Goal: Task Accomplishment & Management: Use online tool/utility

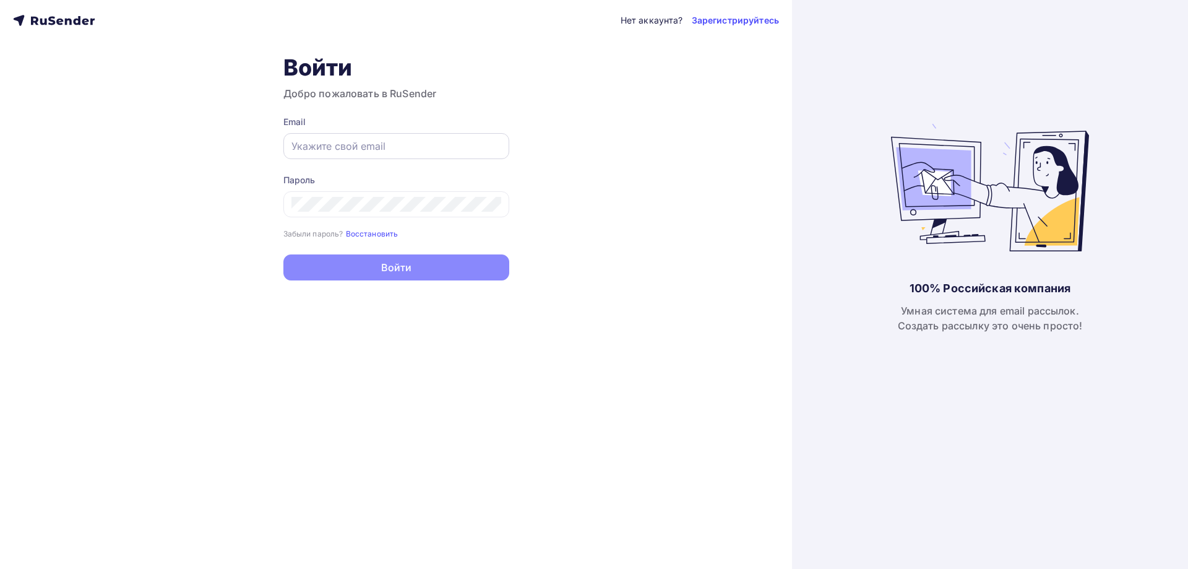
click at [337, 146] on input "text" at bounding box center [396, 146] width 210 height 15
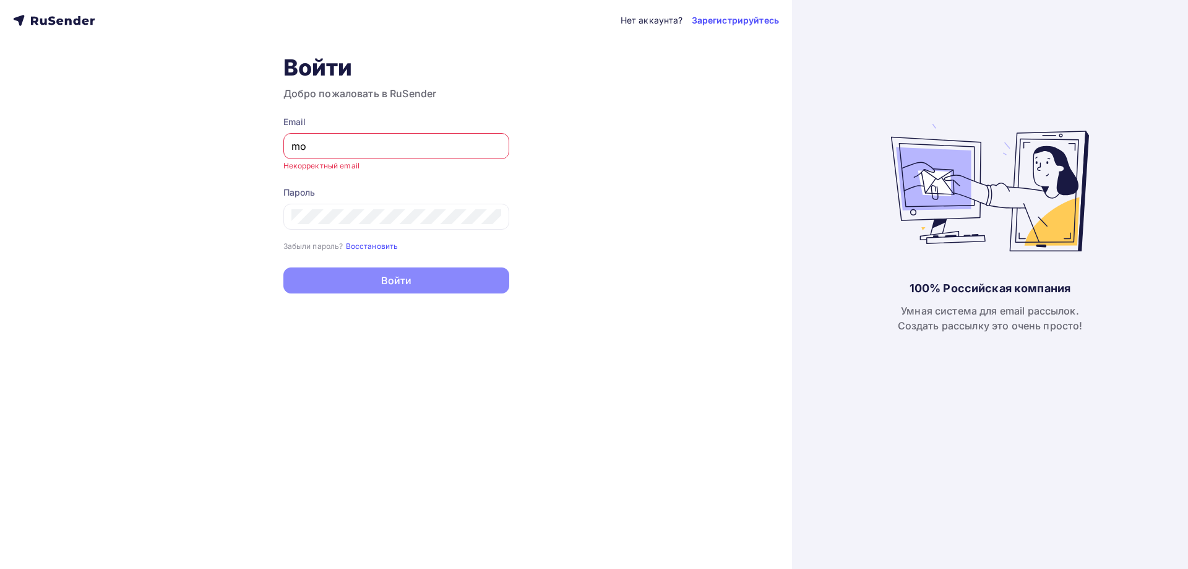
type input "[EMAIL_ADDRESS][DOMAIN_NAME]"
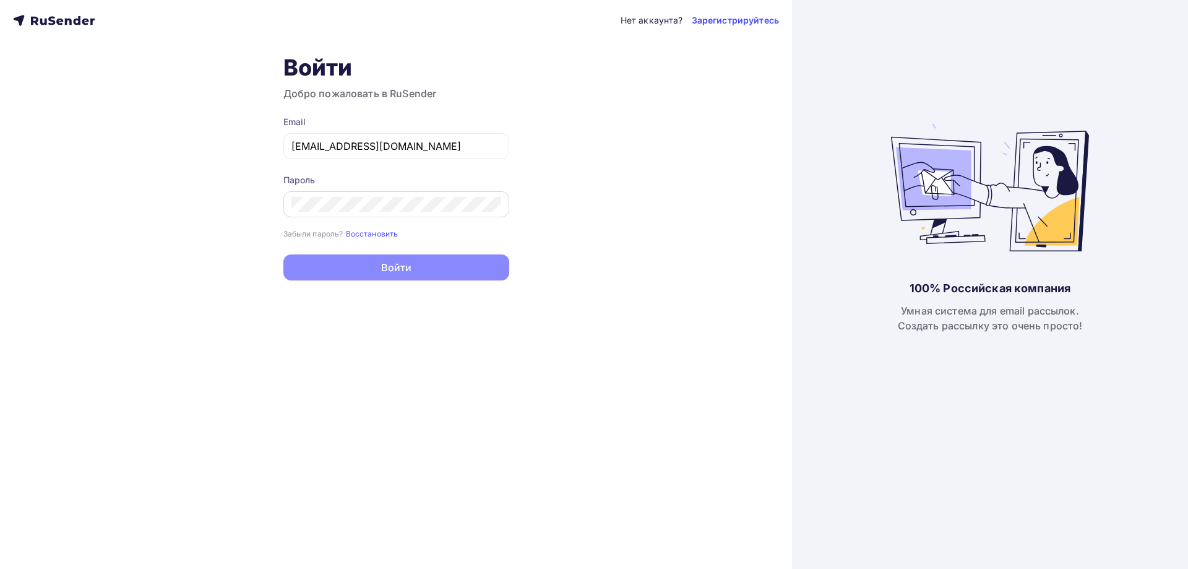
click at [381, 196] on div at bounding box center [396, 204] width 226 height 26
click at [283, 256] on button "Войти" at bounding box center [396, 269] width 226 height 26
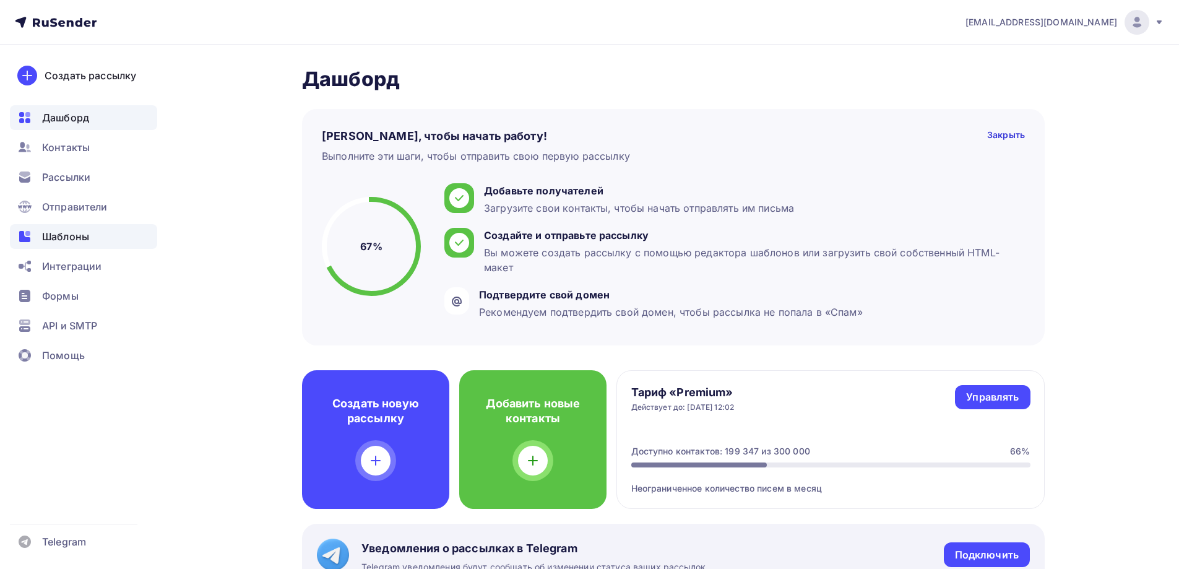
click at [57, 239] on span "Шаблоны" at bounding box center [65, 236] width 47 height 15
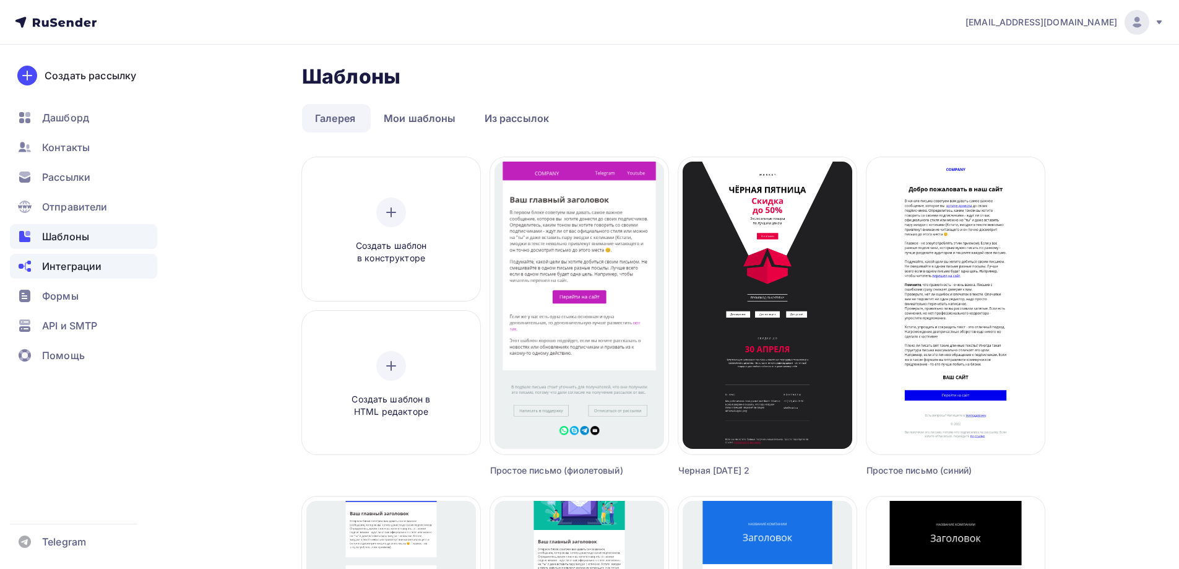
click at [76, 264] on span "Интеграции" at bounding box center [71, 266] width 59 height 15
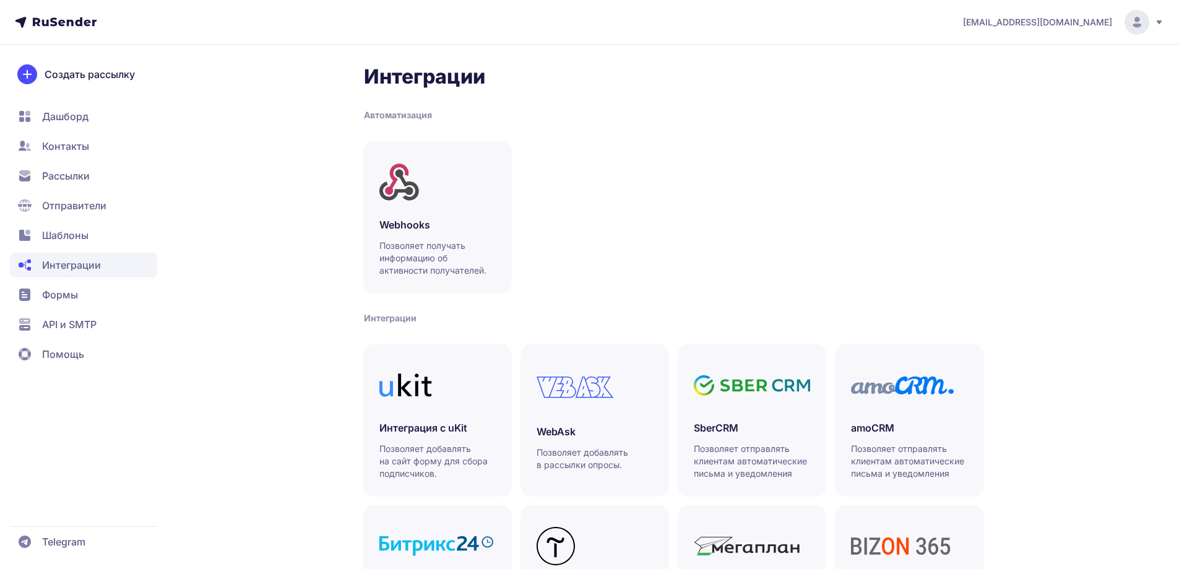
click at [45, 243] on span "Шаблоны" at bounding box center [83, 235] width 147 height 25
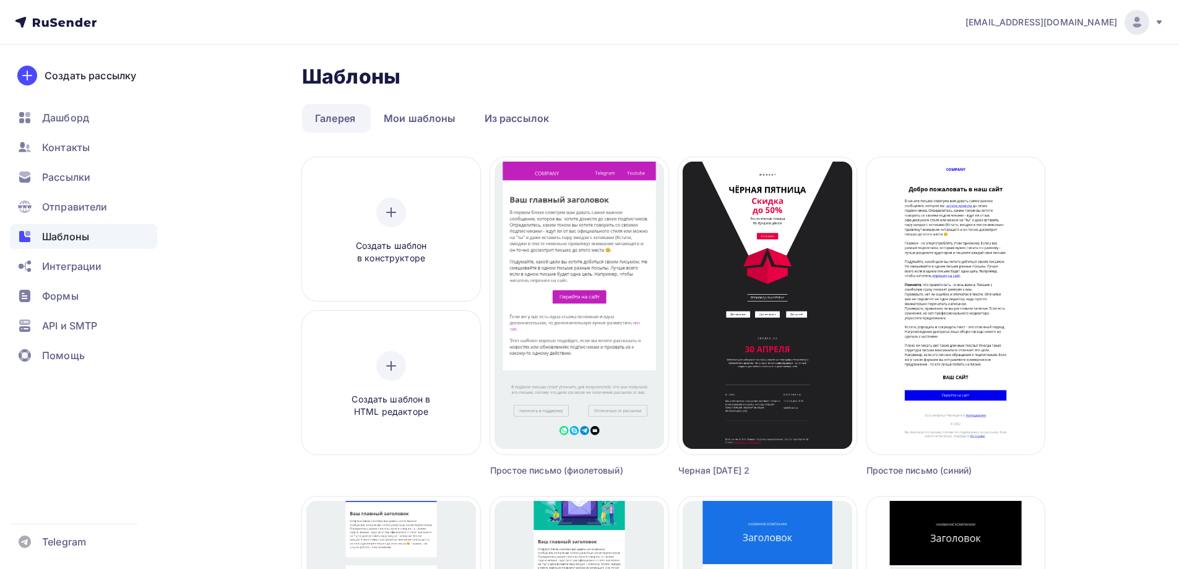
click at [506, 113] on link "Из рассылок" at bounding box center [516, 118] width 91 height 28
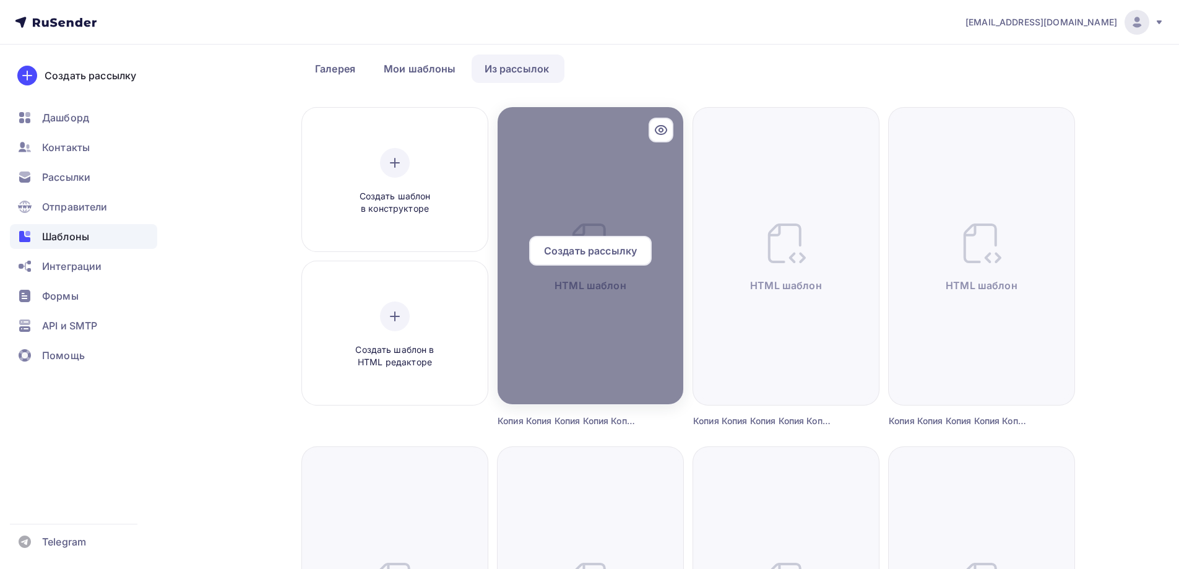
scroll to position [62, 0]
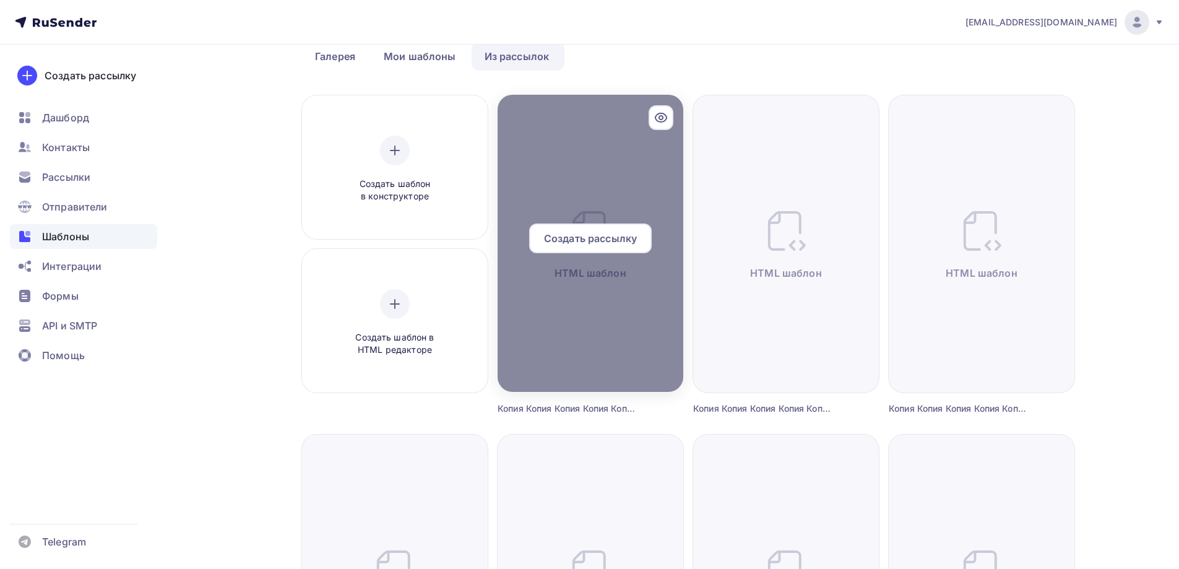
click at [634, 177] on div at bounding box center [590, 243] width 186 height 297
click at [590, 248] on div "Создать рассылку" at bounding box center [590, 238] width 123 height 30
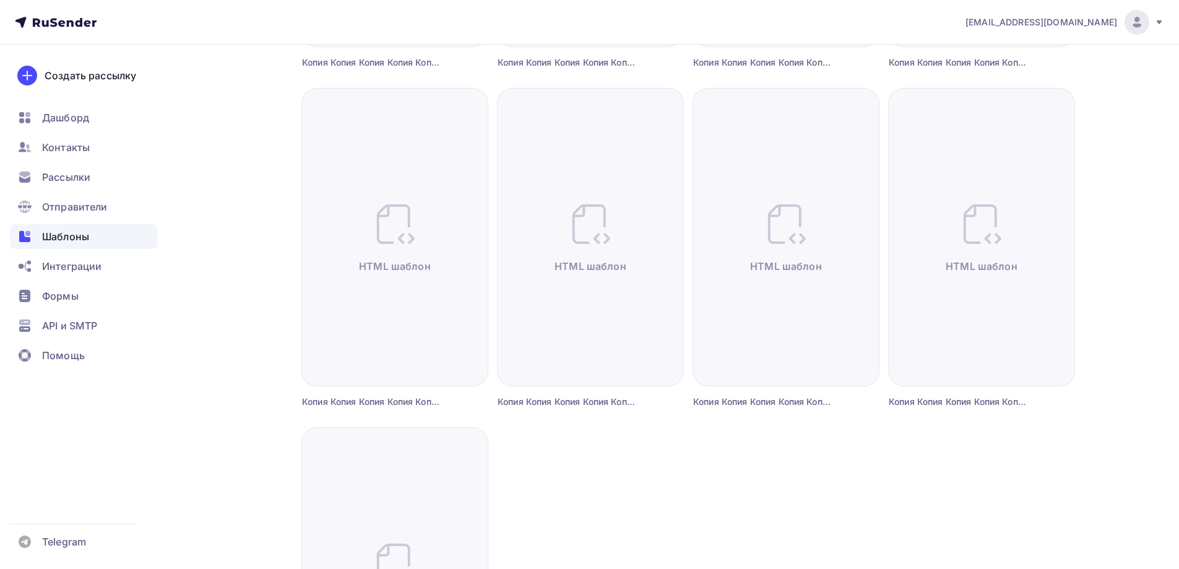
scroll to position [1064, 0]
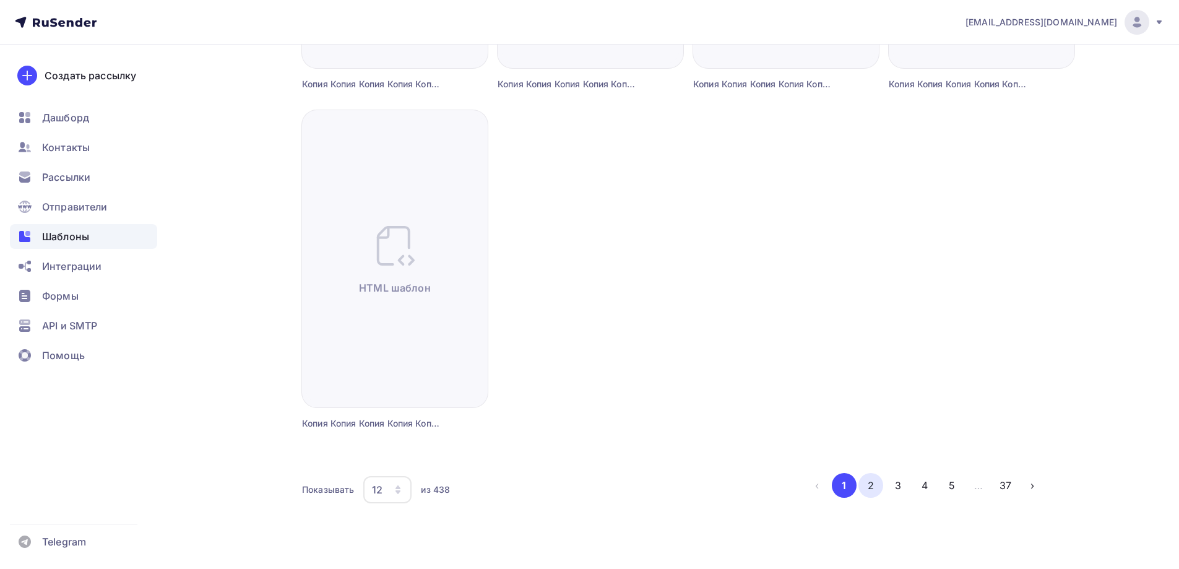
click at [879, 479] on button "2" at bounding box center [870, 485] width 25 height 25
click at [862, 486] on button "2" at bounding box center [870, 485] width 25 height 25
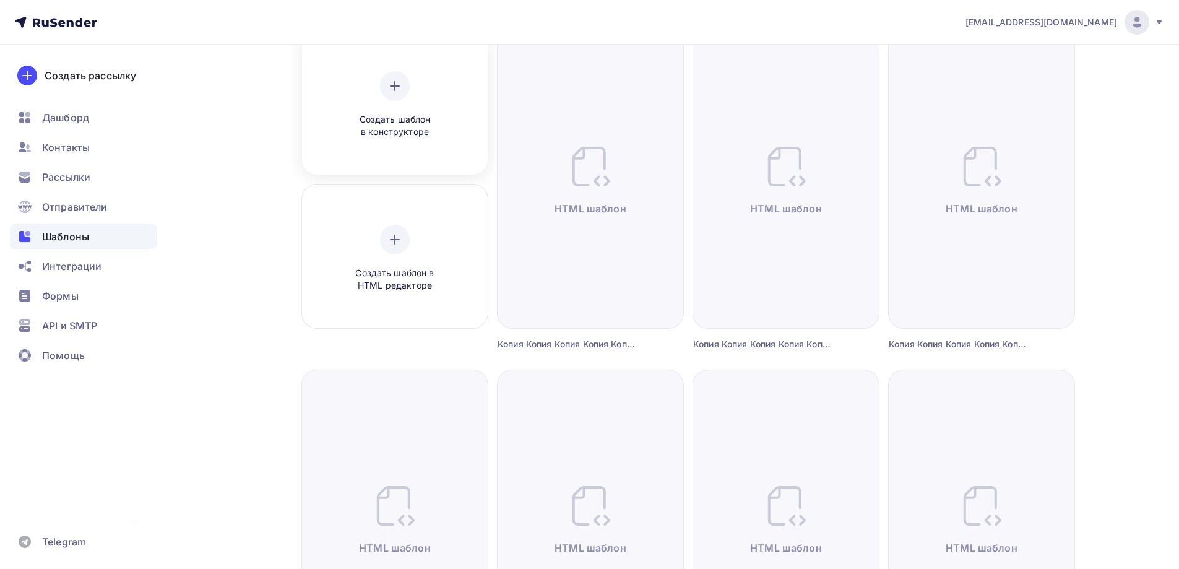
scroll to position [0, 0]
